Goal: Information Seeking & Learning: Find specific page/section

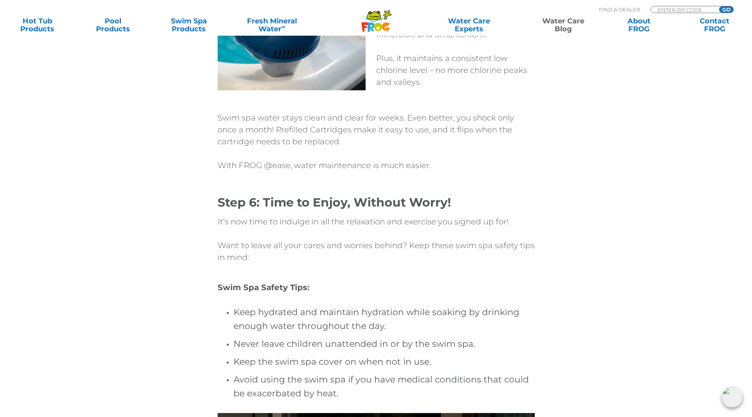
scroll to position [3013, 0]
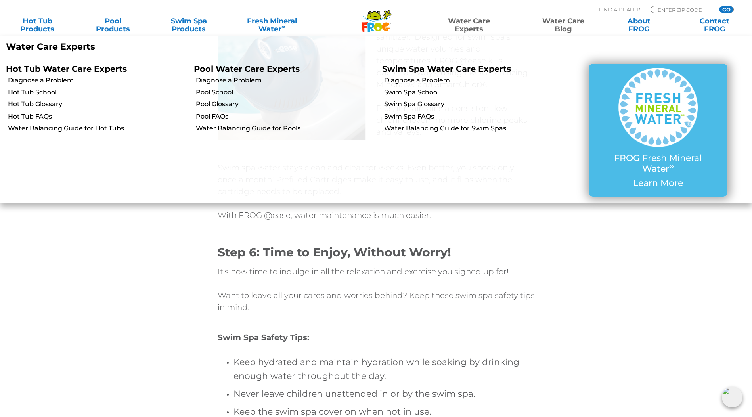
click at [472, 23] on link "Water Care Experts" at bounding box center [469, 25] width 96 height 16
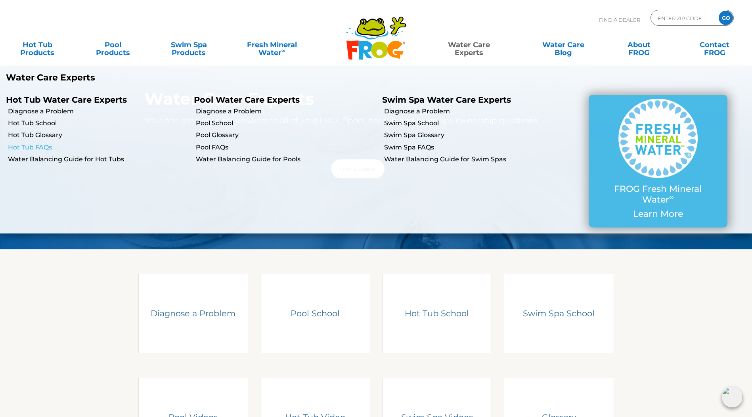
click at [45, 147] on link "Hot Tub FAQs" at bounding box center [98, 147] width 180 height 9
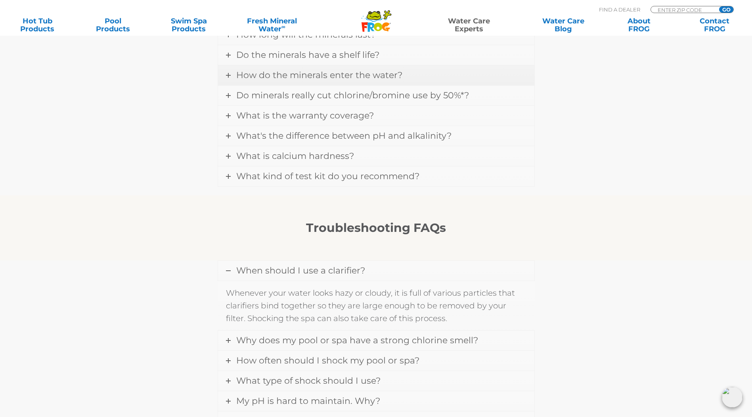
scroll to position [555, 0]
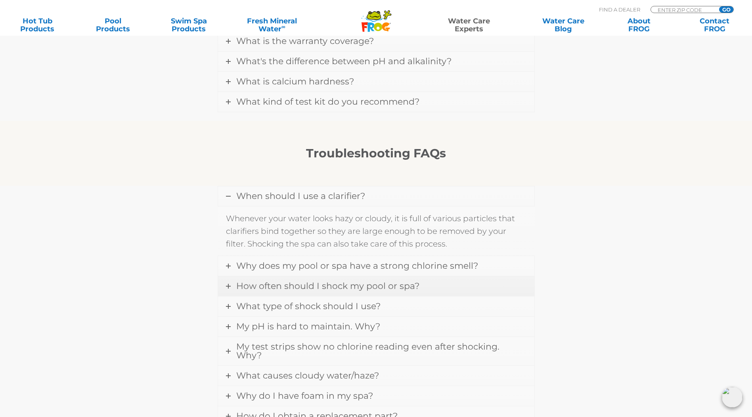
click at [228, 289] on icon at bounding box center [228, 286] width 5 height 5
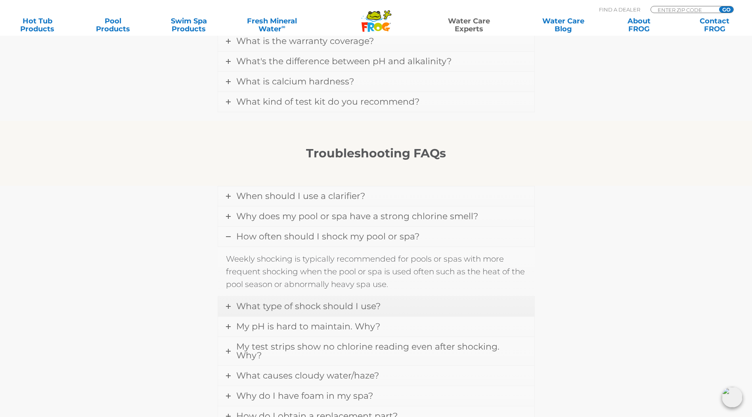
click at [228, 309] on icon at bounding box center [228, 306] width 5 height 5
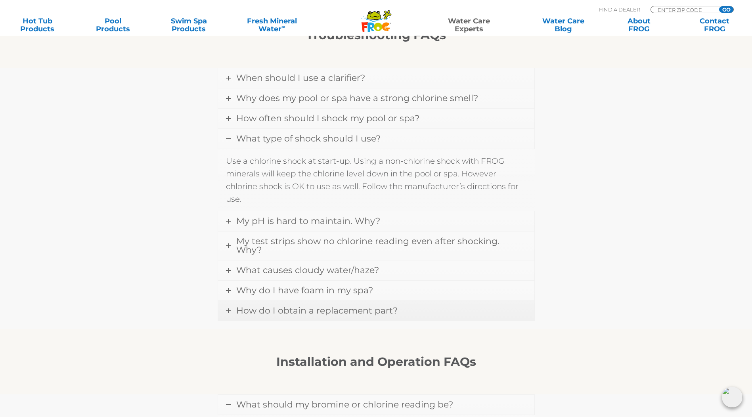
scroll to position [674, 0]
click at [230, 245] on icon at bounding box center [228, 245] width 5 height 5
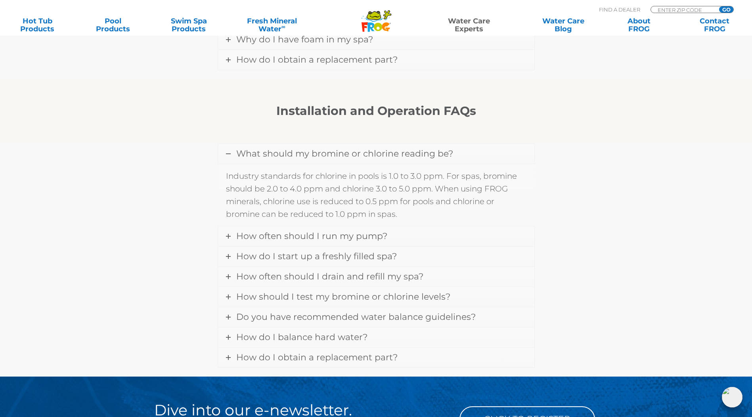
scroll to position [912, 0]
click at [229, 234] on icon at bounding box center [228, 236] width 5 height 5
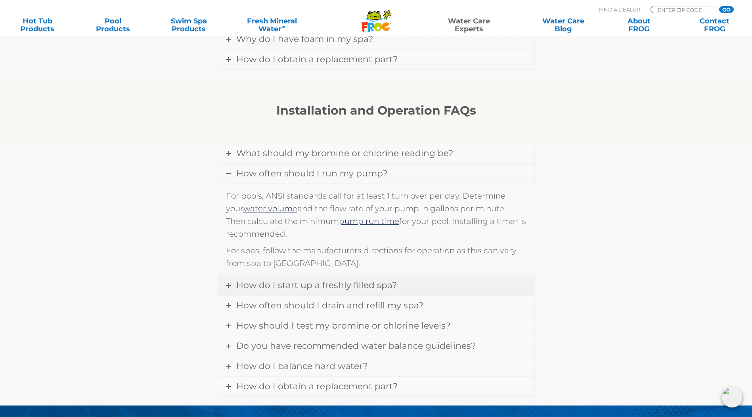
click at [229, 283] on icon at bounding box center [228, 285] width 5 height 5
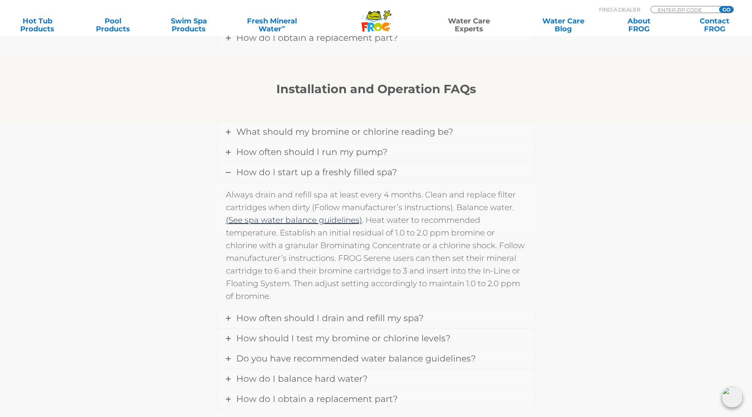
scroll to position [1031, 0]
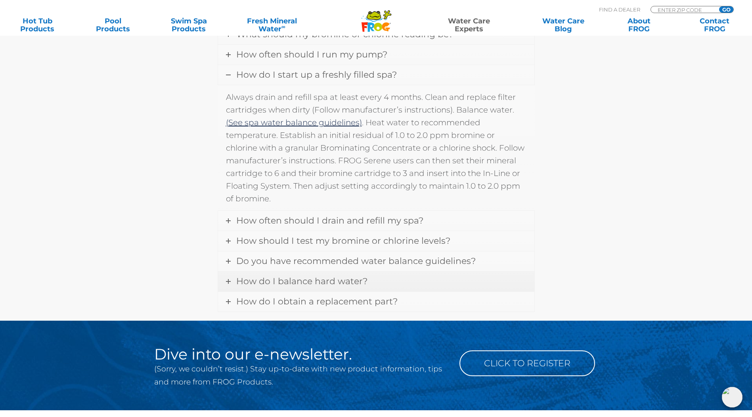
click at [323, 278] on span "How do I balance hard water?" at bounding box center [301, 281] width 131 height 11
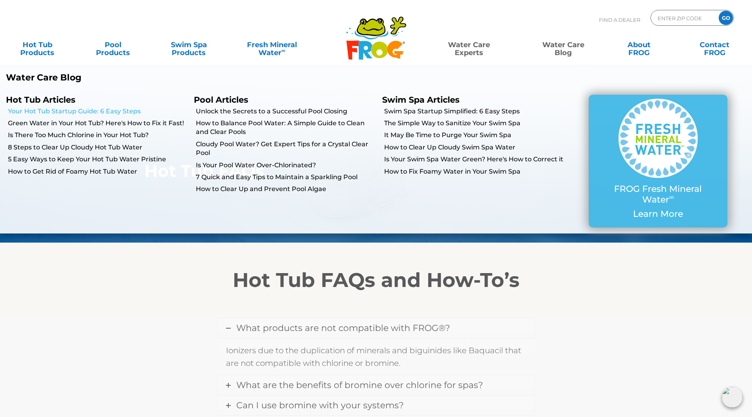
click at [122, 110] on link "Your Hot Tub Startup Guide: 6 Easy Steps" at bounding box center [98, 111] width 180 height 9
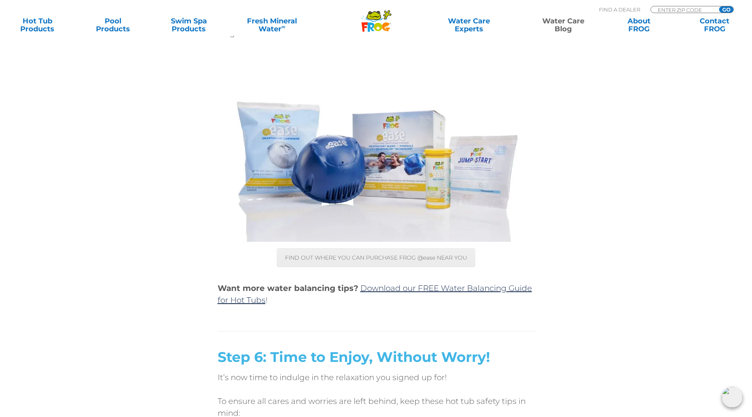
scroll to position [2617, 0]
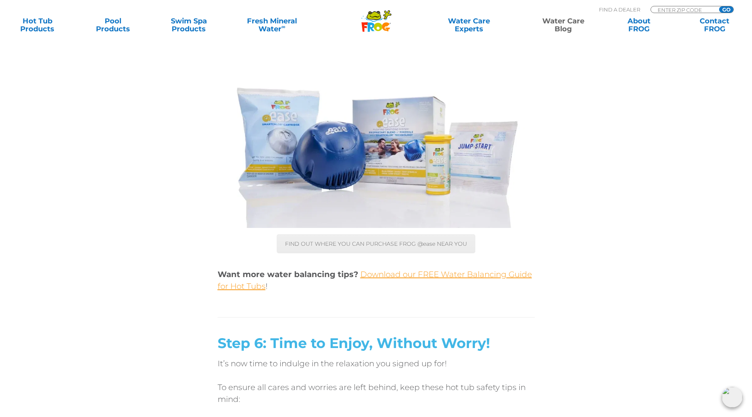
click at [445, 274] on link "Download our FREE Water Balancing Guide for Hot Tubs" at bounding box center [375, 280] width 314 height 21
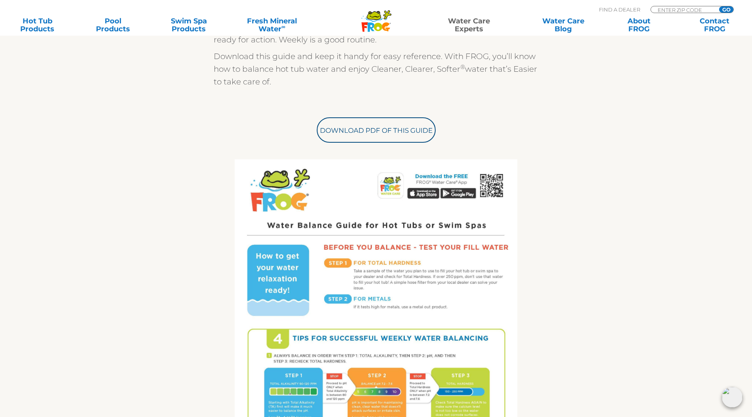
scroll to position [278, 0]
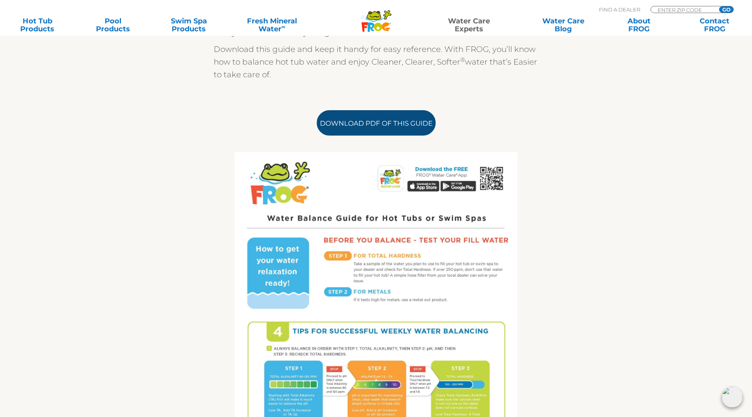
click at [375, 127] on link "Download PDF of this Guide" at bounding box center [376, 122] width 119 height 25
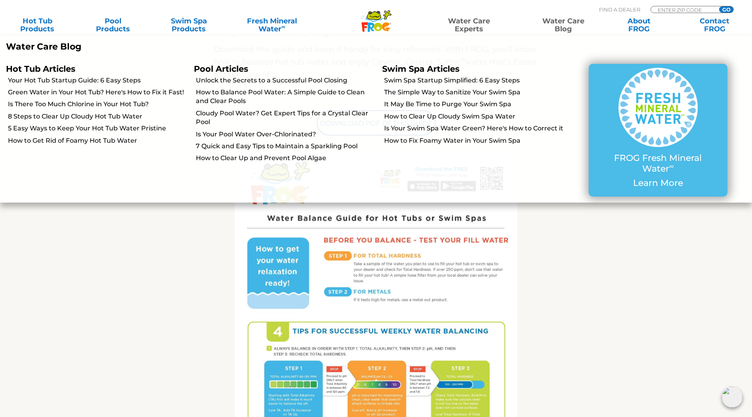
click at [561, 22] on link "Water Care Blog" at bounding box center [563, 25] width 59 height 16
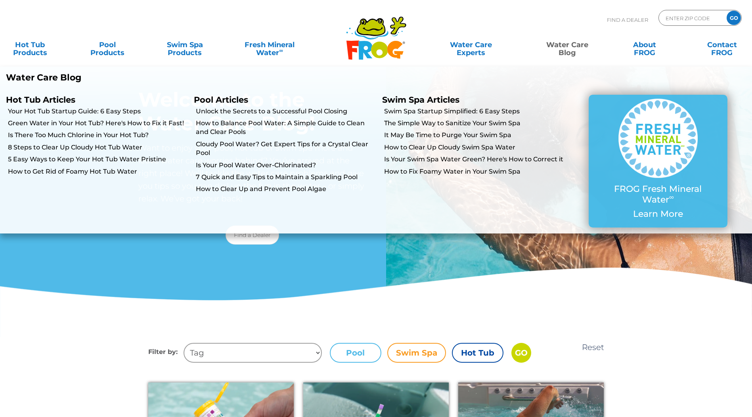
click at [566, 47] on link "Water Care Blog" at bounding box center [567, 45] width 60 height 16
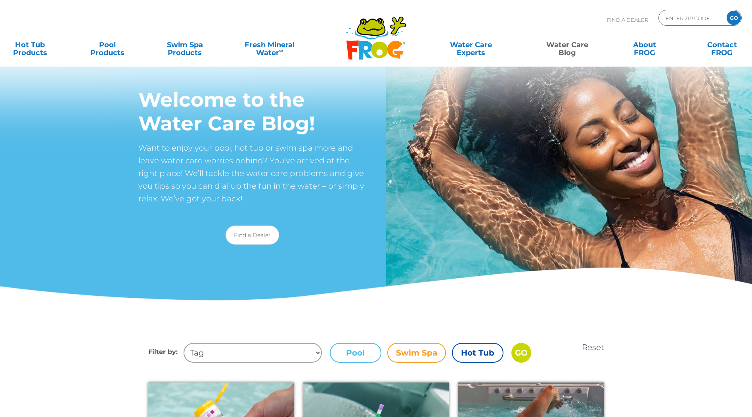
click at [567, 48] on link "Water Care Blog" at bounding box center [567, 45] width 60 height 16
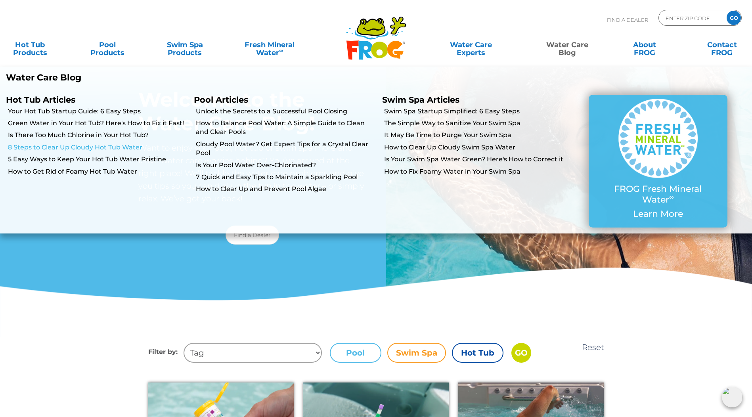
click at [130, 149] on link "8 Steps to Clear Up Cloudy Hot Tub Water" at bounding box center [98, 147] width 180 height 9
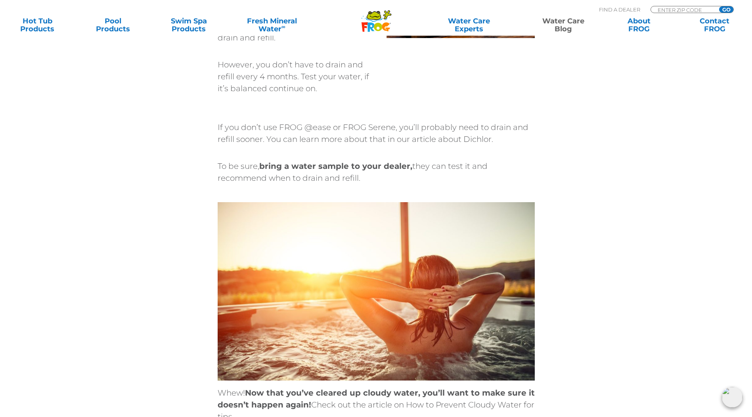
scroll to position [2537, 0]
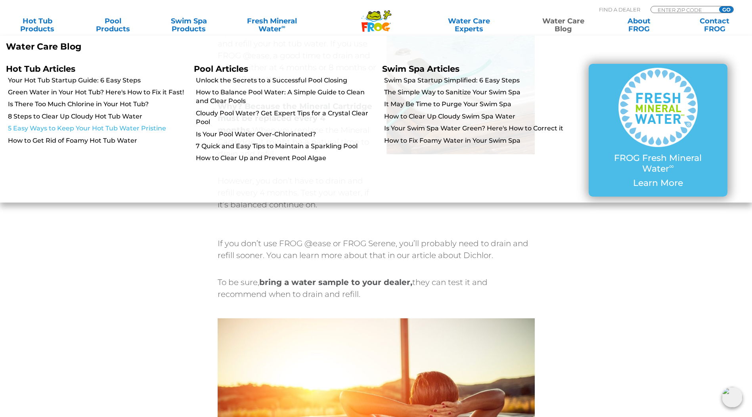
click at [150, 130] on link "5 Easy Ways to Keep Your Hot Tub Water Pristine" at bounding box center [98, 128] width 180 height 9
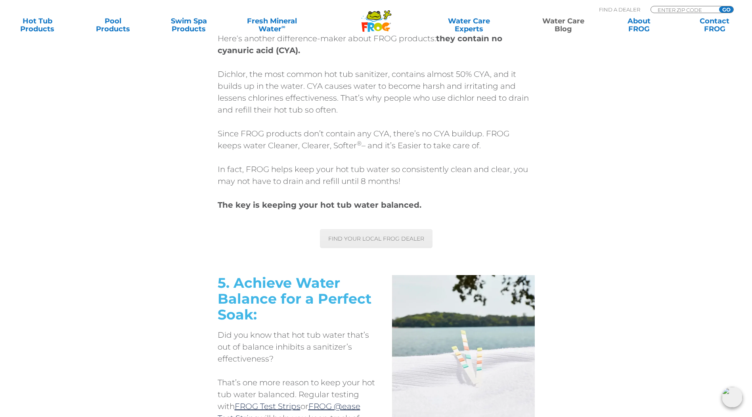
scroll to position [1903, 0]
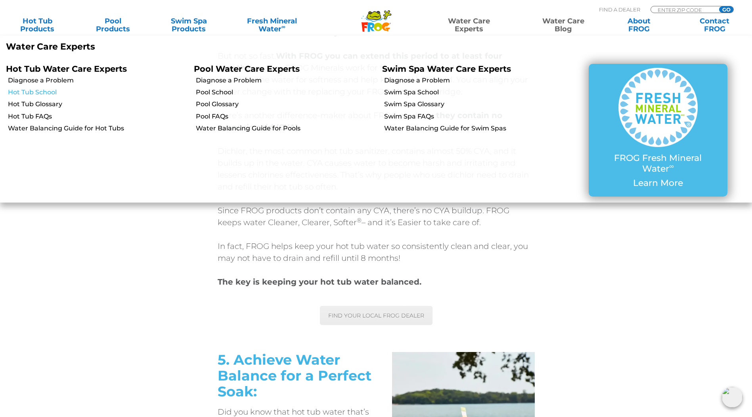
click at [33, 91] on link "Hot Tub School" at bounding box center [98, 92] width 180 height 9
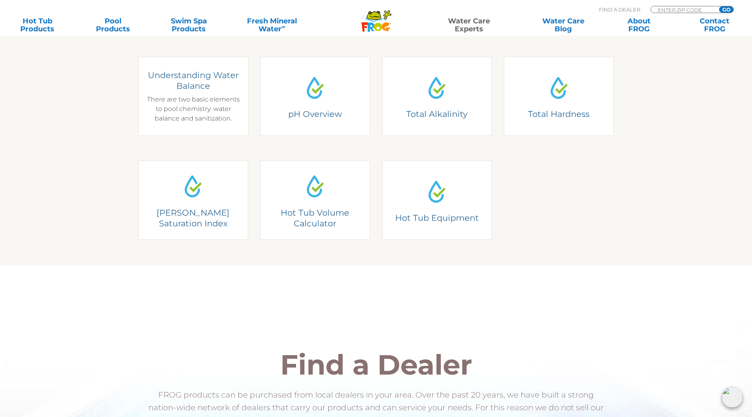
scroll to position [238, 0]
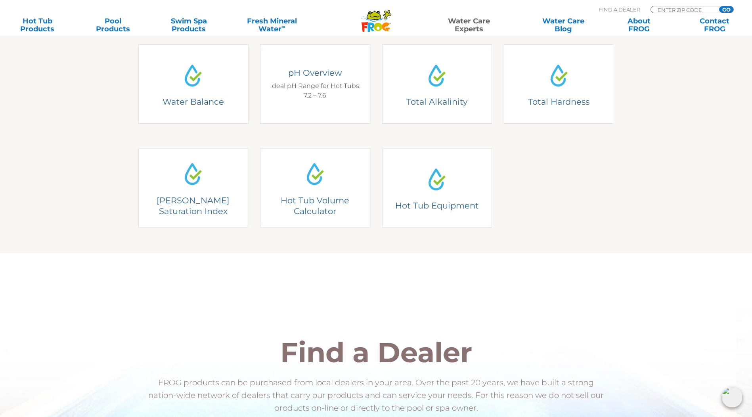
click at [304, 97] on div "pH Overview Ideal pH Range for Hot Tubs: 7.2 – 7.6" at bounding box center [315, 83] width 98 height 33
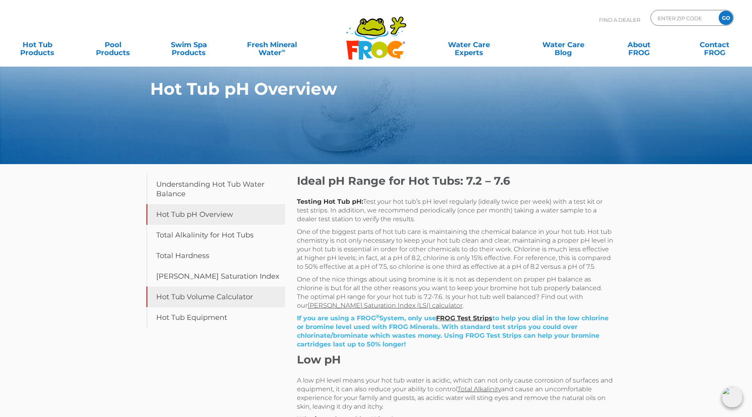
click at [191, 301] on link "Hot Tub Volume Calculator" at bounding box center [215, 297] width 139 height 21
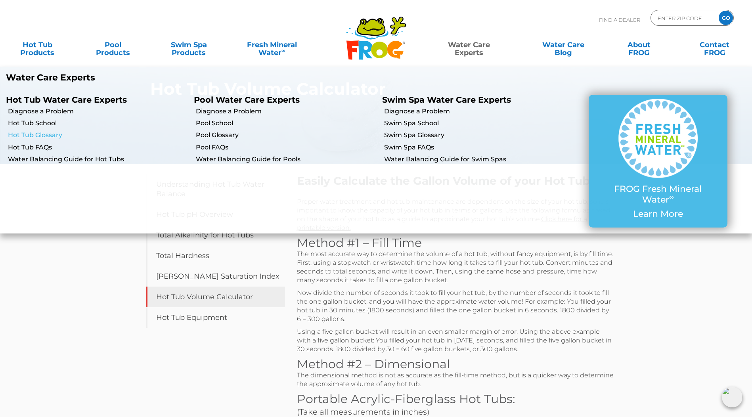
click at [52, 135] on link "Hot Tub Glossary" at bounding box center [98, 135] width 180 height 9
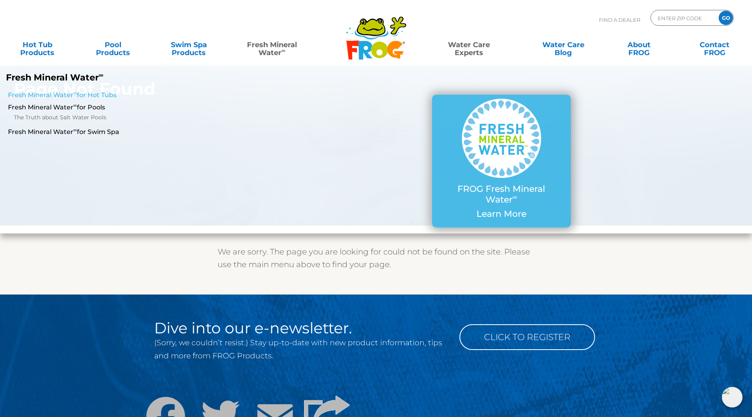
click at [90, 96] on link "Fresh Mineral Water ∞ for Hot Tubs" at bounding box center [129, 95] width 243 height 9
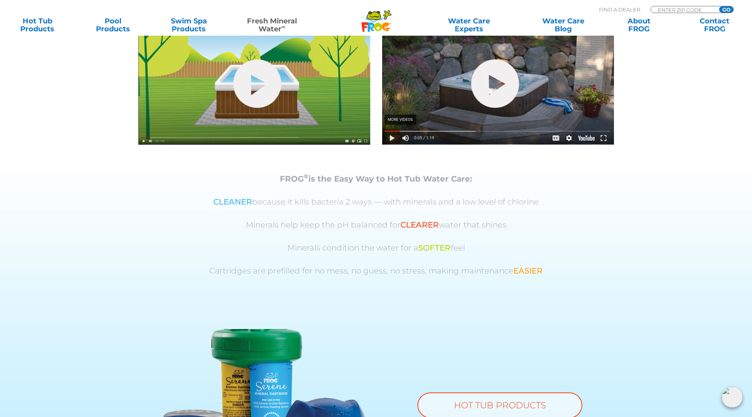
scroll to position [476, 0]
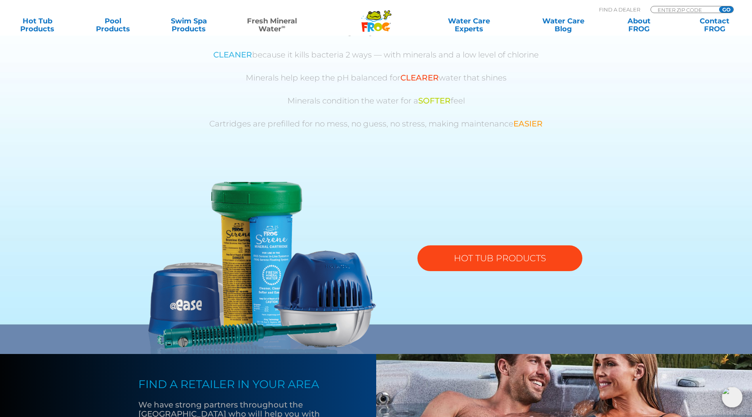
click at [480, 260] on link "HOT TUB PRODUCTS" at bounding box center [499, 258] width 165 height 26
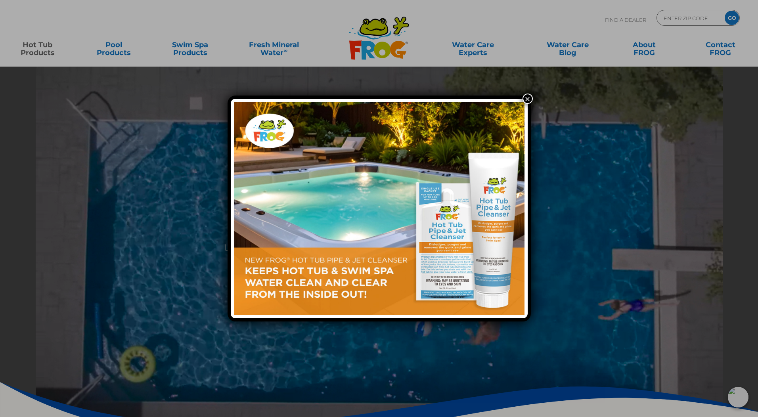
click at [526, 100] on button "×" at bounding box center [528, 99] width 10 height 10
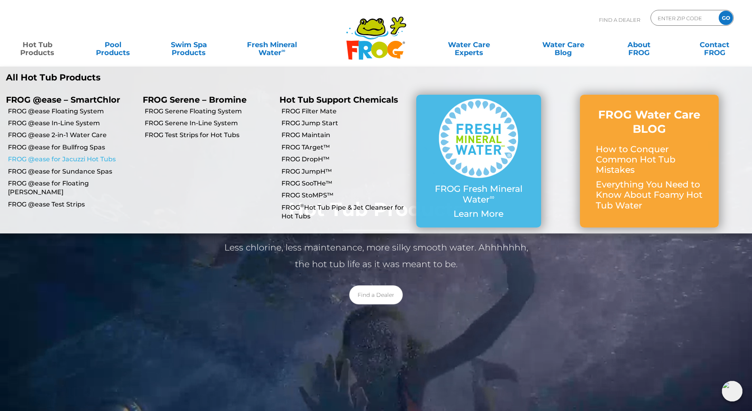
click at [107, 159] on link "FROG @ease for Jacuzzi Hot Tubs" at bounding box center [72, 159] width 129 height 9
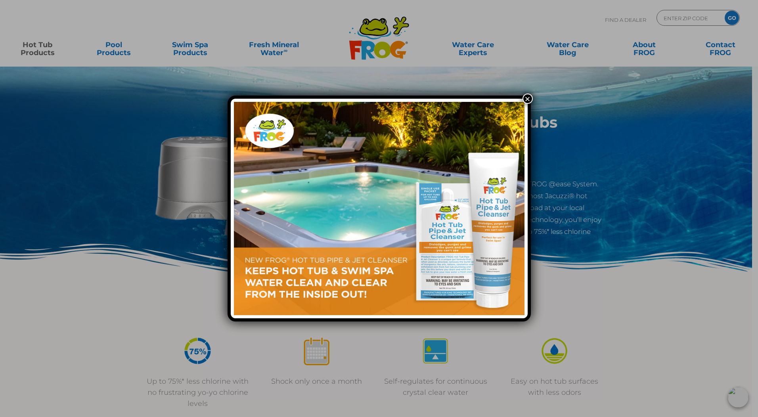
click at [527, 99] on button "×" at bounding box center [528, 99] width 10 height 10
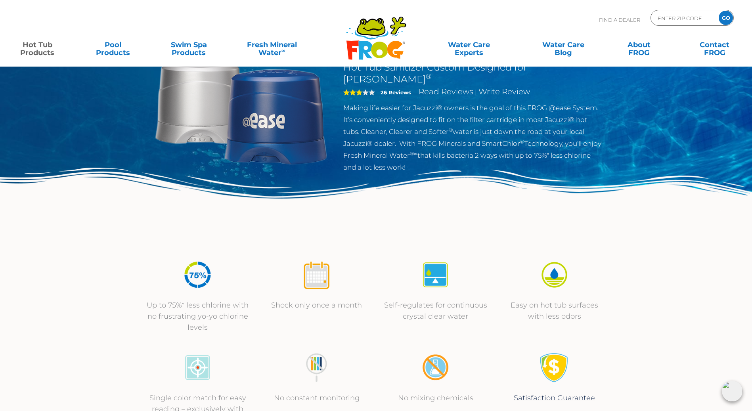
scroll to position [238, 0]
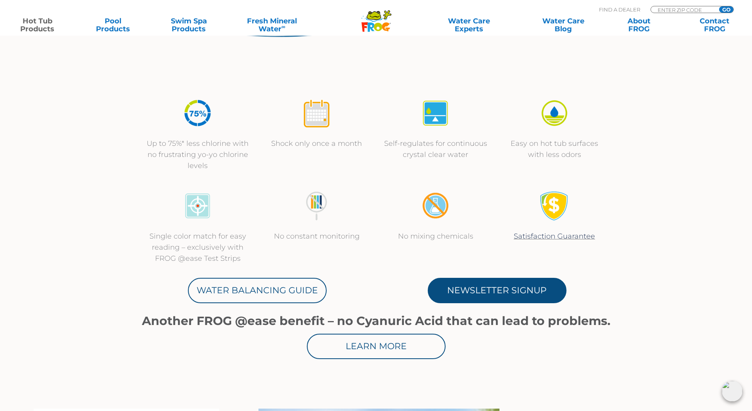
click at [496, 292] on link "Newsletter Signup" at bounding box center [497, 290] width 139 height 25
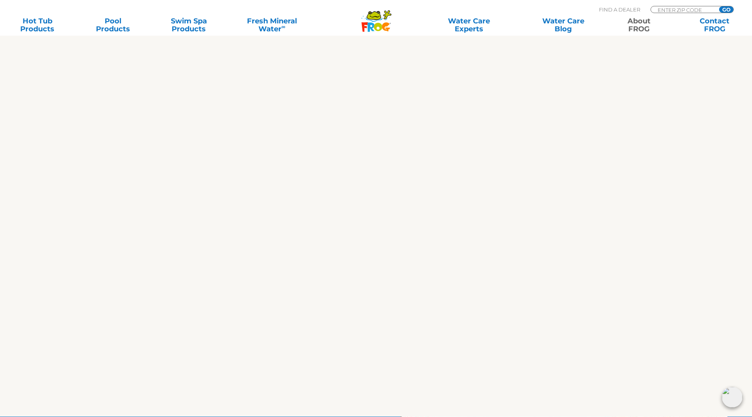
scroll to position [714, 0]
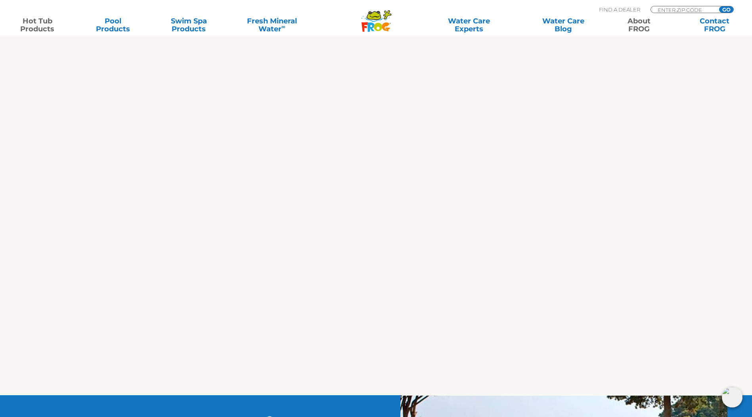
click at [44, 28] on link "Hot Tub Products" at bounding box center [37, 25] width 59 height 16
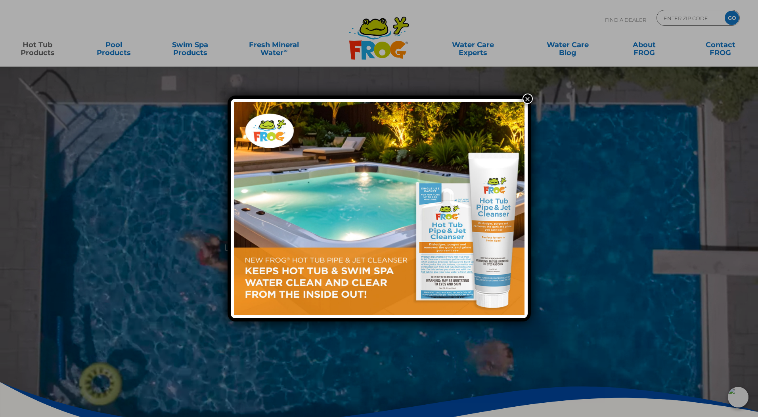
click at [527, 99] on button "×" at bounding box center [528, 99] width 10 height 10
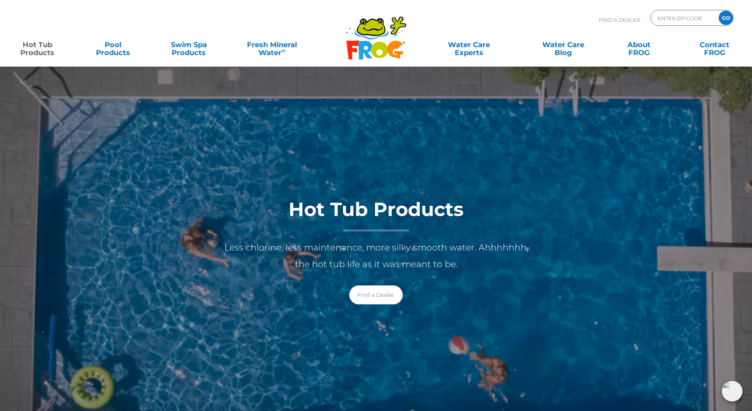
click at [30, 45] on link "Hot Tub Products" at bounding box center [37, 45] width 59 height 16
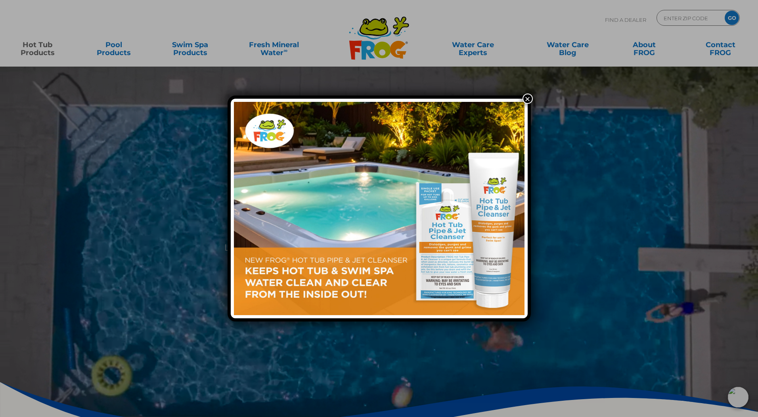
click at [526, 99] on button "×" at bounding box center [528, 99] width 10 height 10
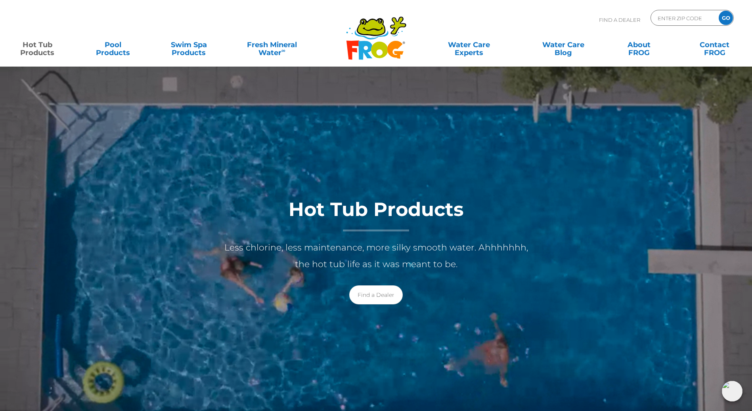
click at [31, 50] on link "Hot Tub Products" at bounding box center [37, 45] width 59 height 16
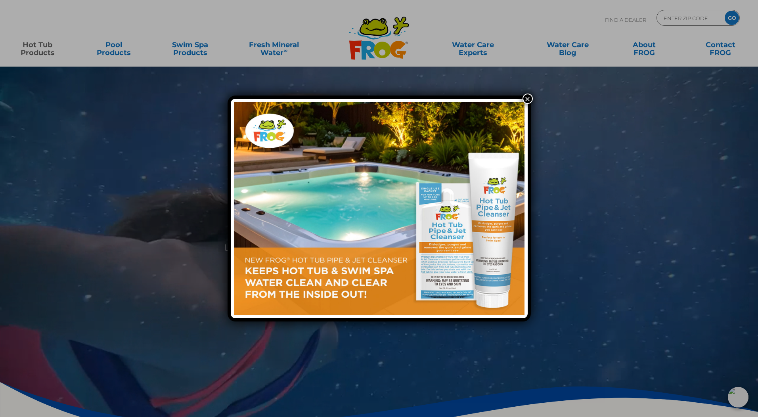
click at [529, 98] on button "×" at bounding box center [528, 99] width 10 height 10
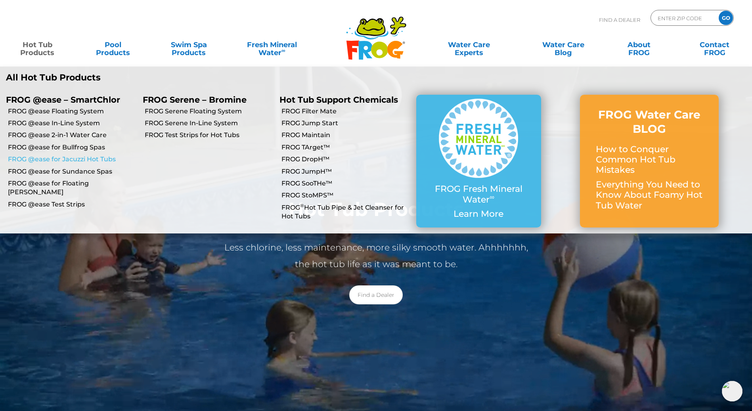
click at [73, 159] on link "FROG @ease for Jacuzzi Hot Tubs" at bounding box center [72, 159] width 129 height 9
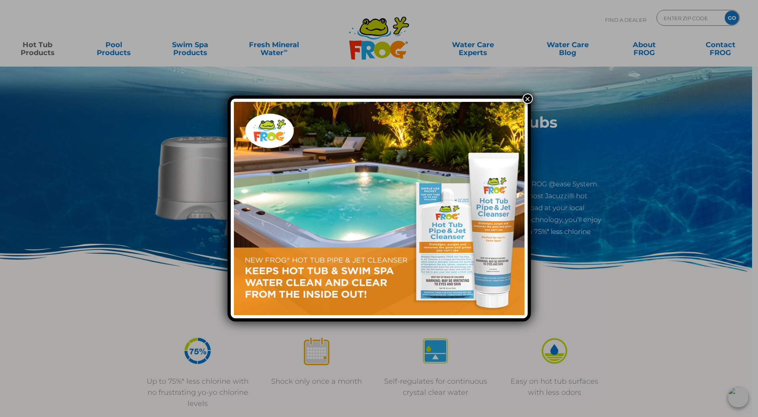
click at [527, 100] on button "×" at bounding box center [528, 99] width 10 height 10
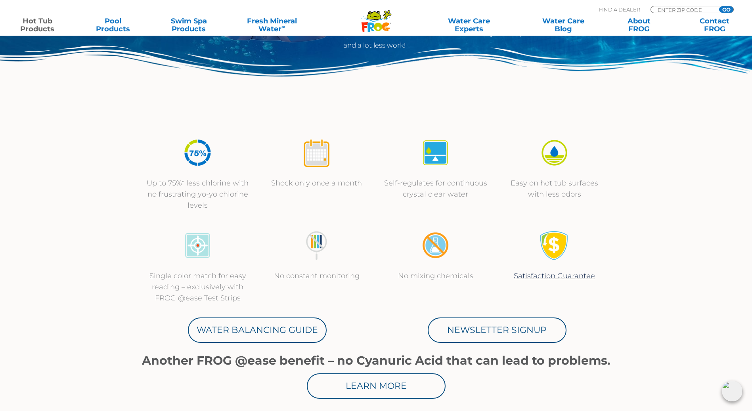
scroll to position [238, 0]
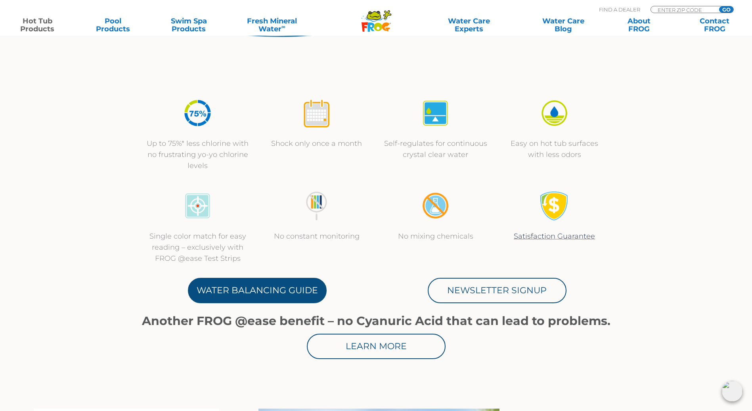
click at [281, 290] on link "Water Balancing Guide" at bounding box center [257, 290] width 139 height 25
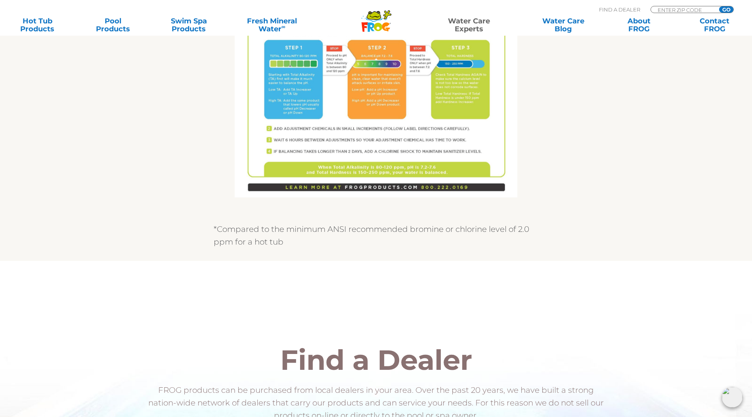
scroll to position [674, 0]
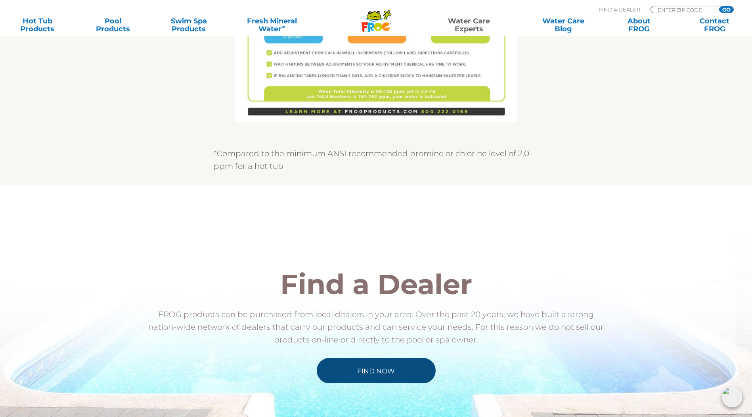
click at [400, 378] on link "Find Now" at bounding box center [376, 370] width 119 height 25
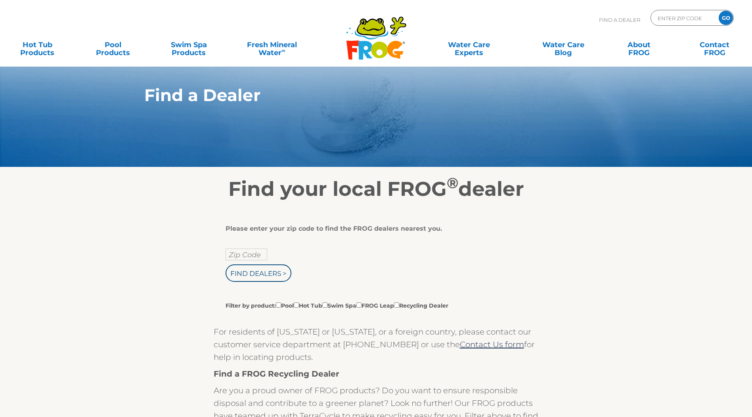
click at [244, 254] on div "Please enter your zip code to find the FROG dealers nearest you. Zip Code Find …" at bounding box center [373, 267] width 295 height 85
click at [245, 259] on input "text" at bounding box center [247, 255] width 42 height 12
type input "34695"
click at [264, 275] on input "Find Dealers >" at bounding box center [259, 272] width 66 height 17
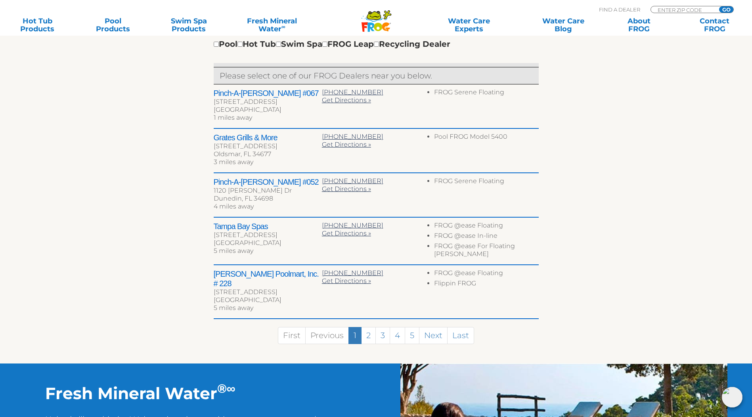
scroll to position [317, 0]
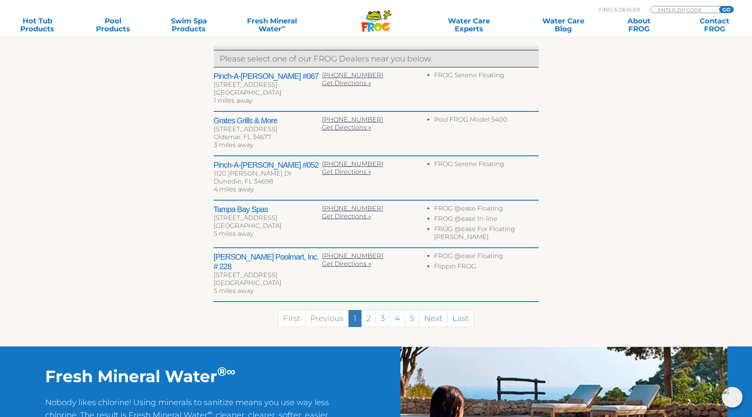
click at [266, 258] on h2 "[PERSON_NAME] Poolmart, Inc. # 228" at bounding box center [268, 261] width 108 height 19
click at [252, 261] on h2 "[PERSON_NAME] Poolmart, Inc. # 228" at bounding box center [268, 261] width 108 height 19
click at [368, 314] on link "2" at bounding box center [368, 318] width 15 height 17
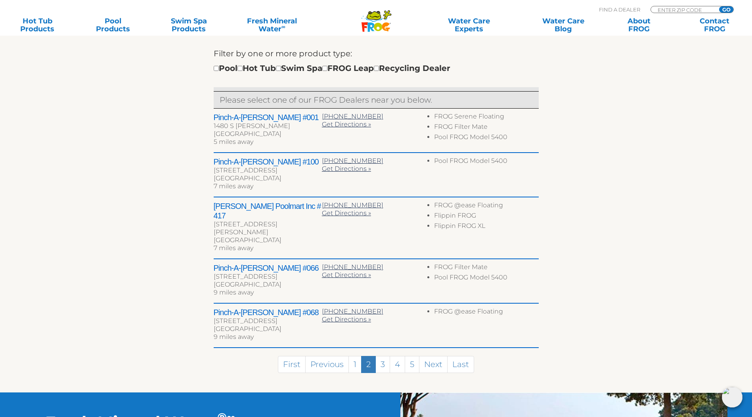
scroll to position [238, 0]
